Goal: Navigation & Orientation: Find specific page/section

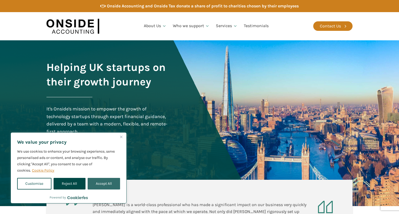
click at [102, 183] on button "Accept All" at bounding box center [104, 184] width 32 height 12
checkbox input "true"
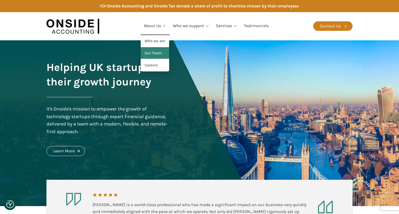
click at [149, 53] on link "Our Team" at bounding box center [155, 53] width 29 height 12
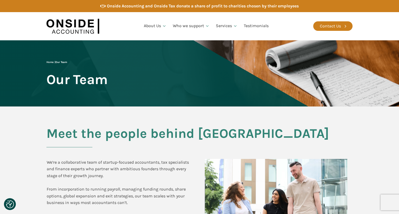
checkbox input "true"
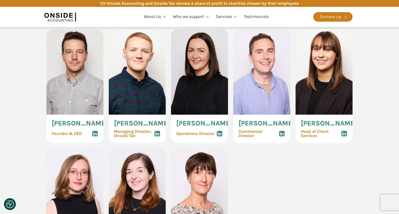
scroll to position [260, 0]
